Goal: Task Accomplishment & Management: Use online tool/utility

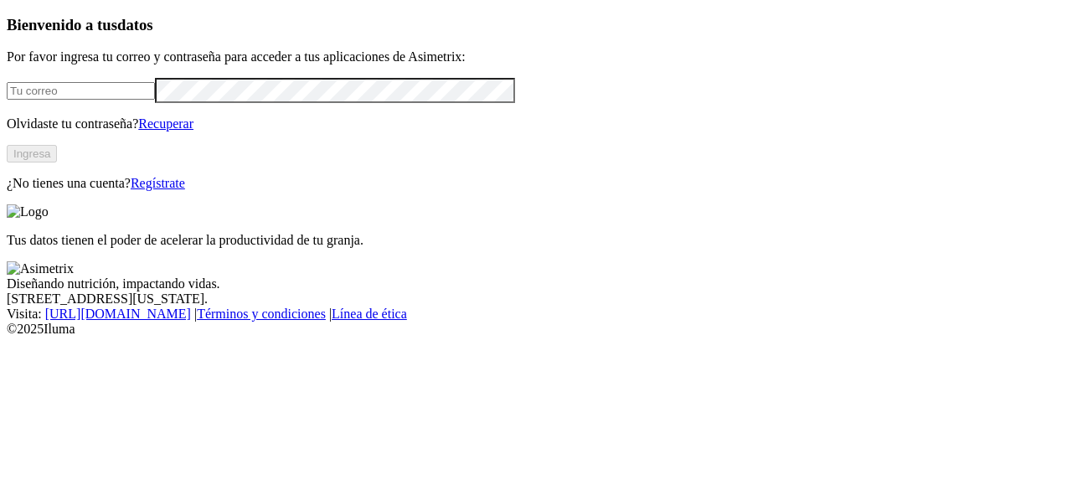
type input "[PERSON_NAME][EMAIL_ADDRESS][PERSON_NAME][DOMAIN_NAME]"
click at [57, 163] on button "Ingresa" at bounding box center [32, 154] width 50 height 18
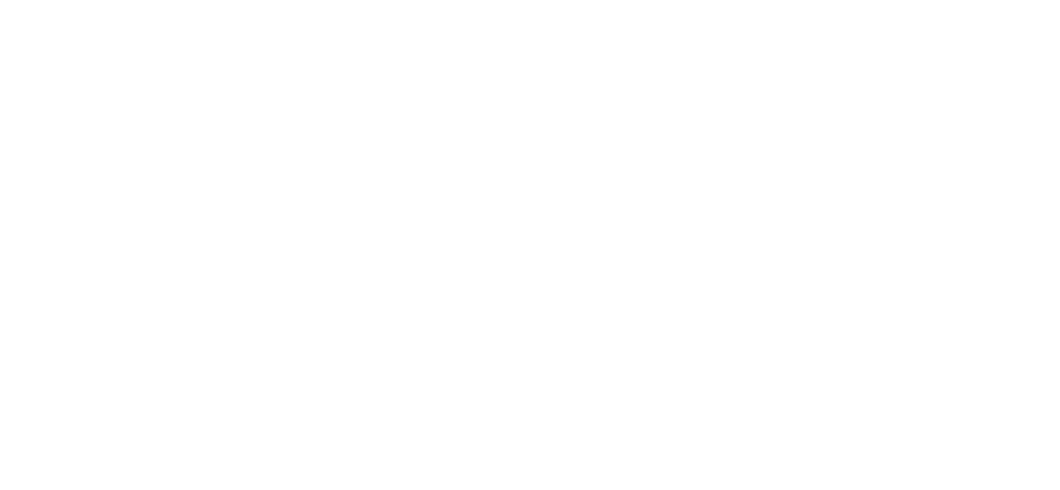
scroll to position [144, 0]
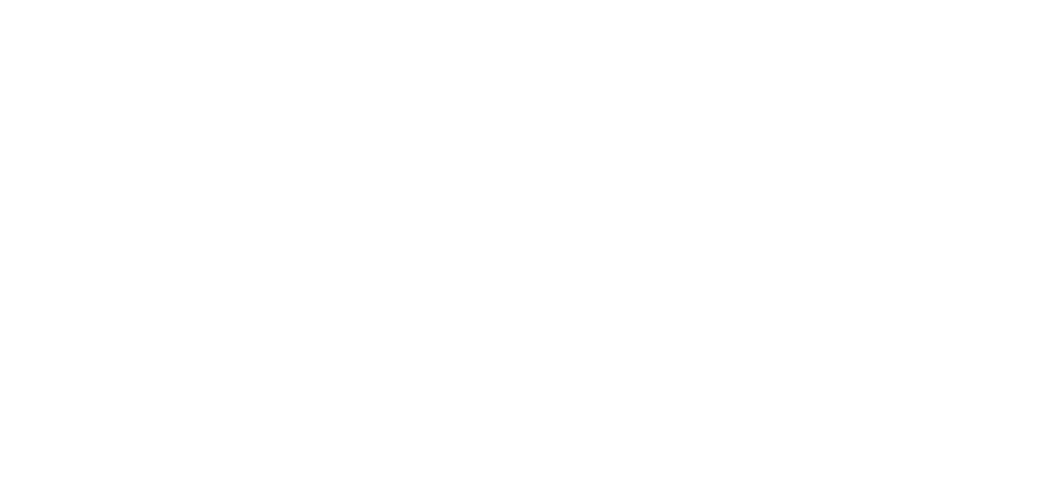
scroll to position [870, 0]
